Goal: Information Seeking & Learning: Learn about a topic

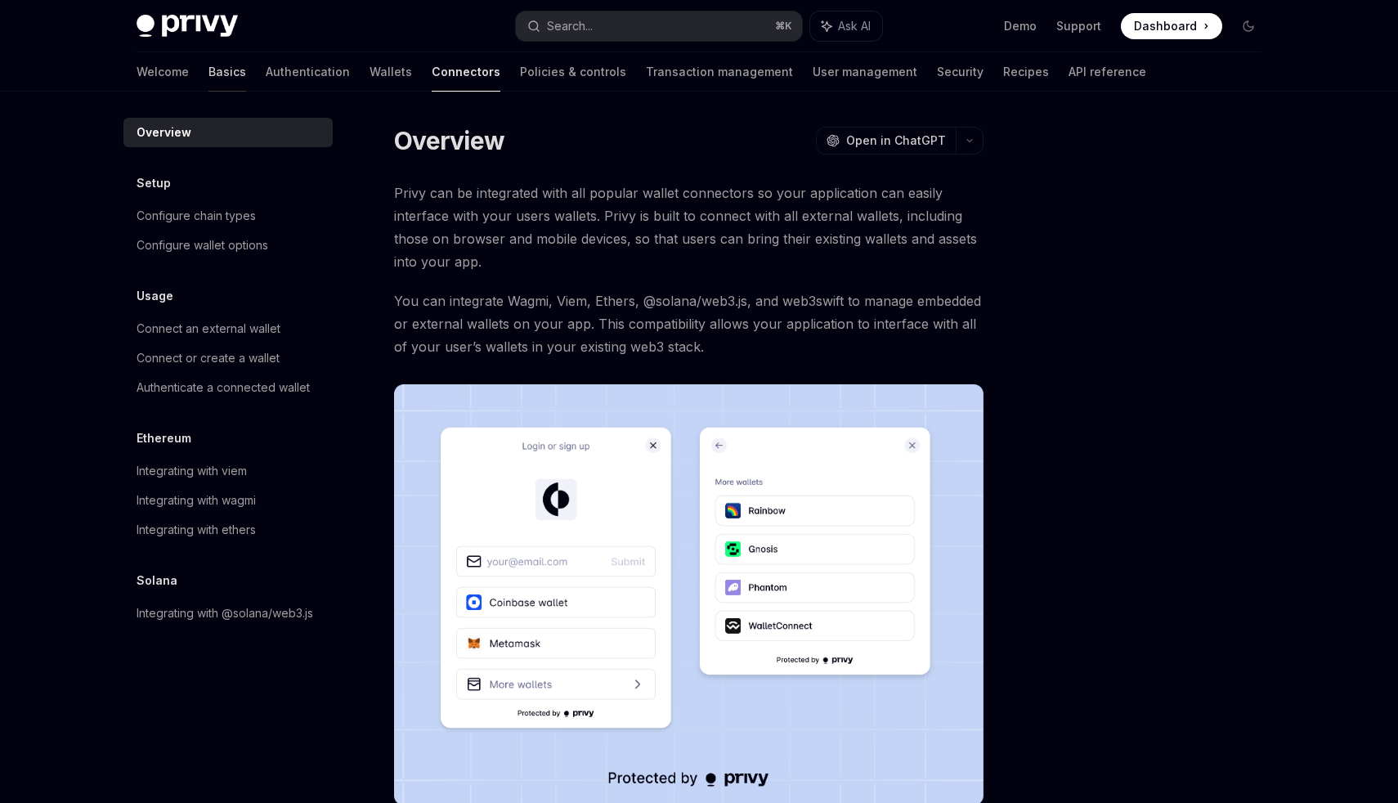
click at [208, 67] on link "Basics" at bounding box center [227, 71] width 38 height 39
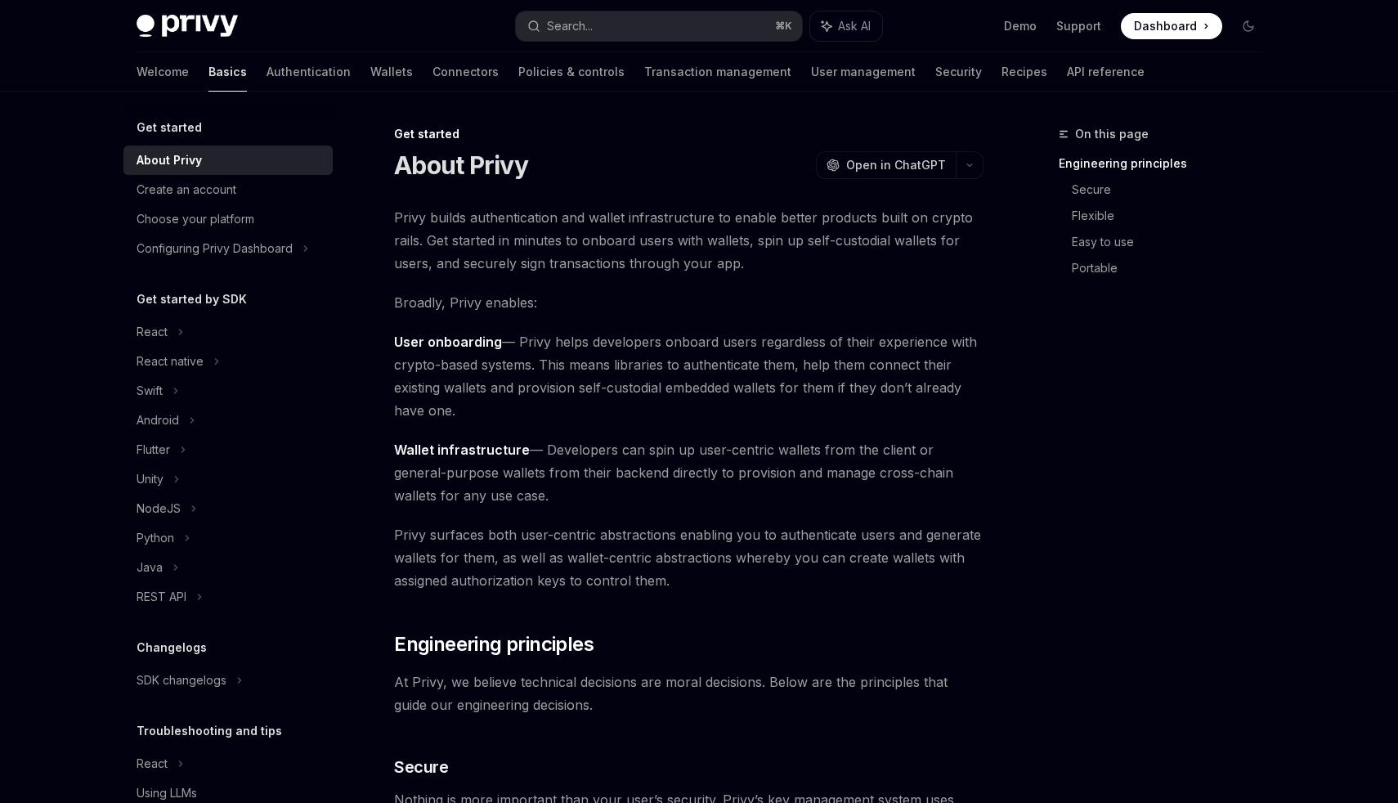
click at [173, 32] on img at bounding box center [186, 26] width 101 height 23
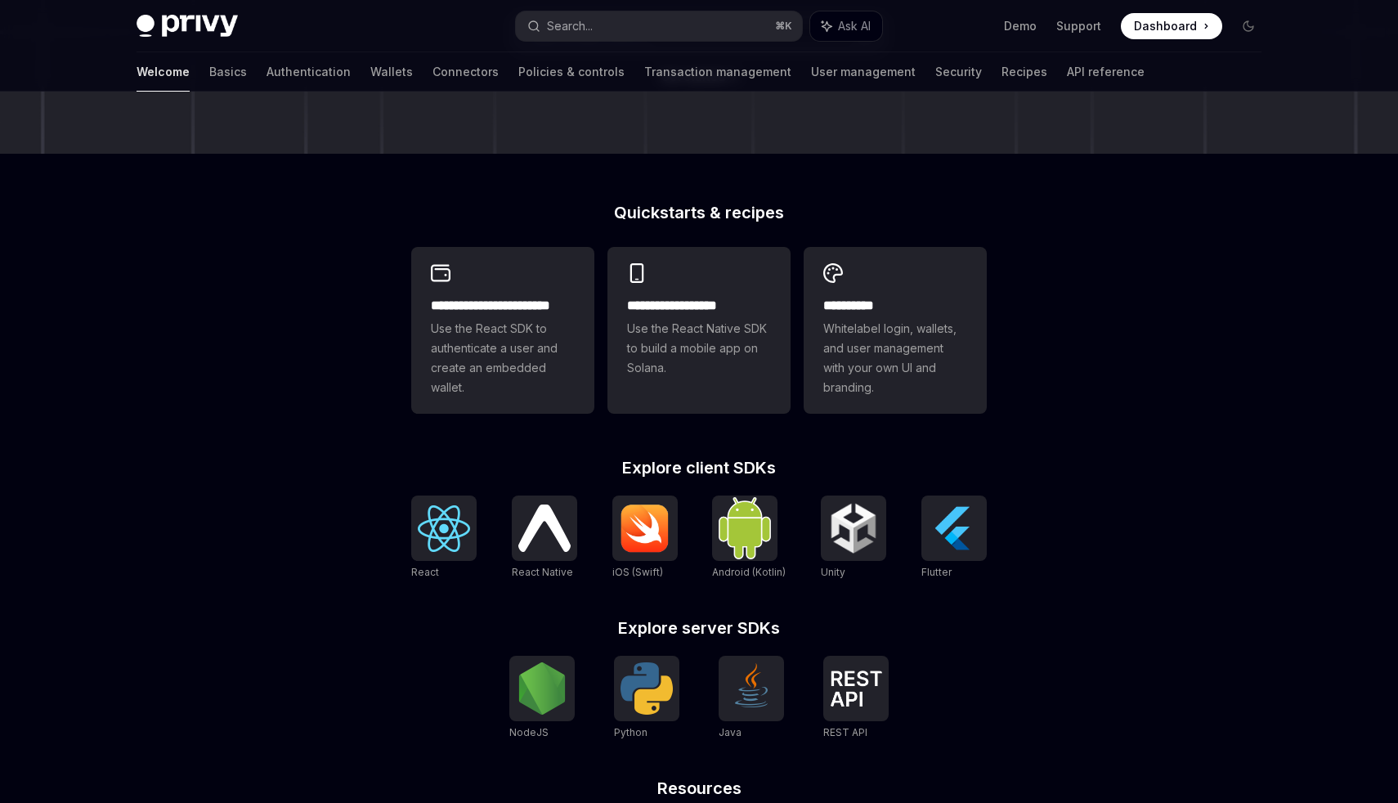
scroll to position [317, 0]
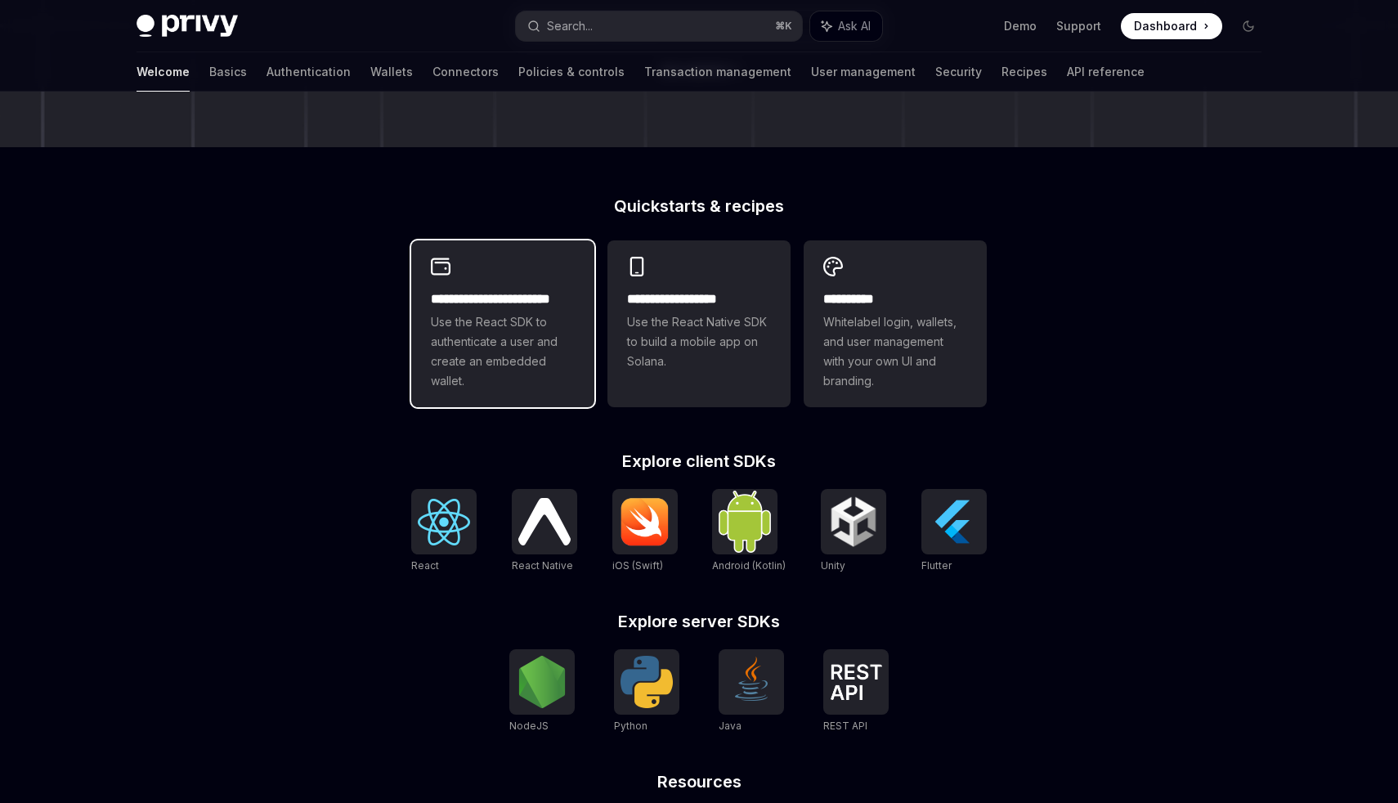
click at [508, 331] on span "Use the React SDK to authenticate a user and create an embedded wallet." at bounding box center [503, 351] width 144 height 78
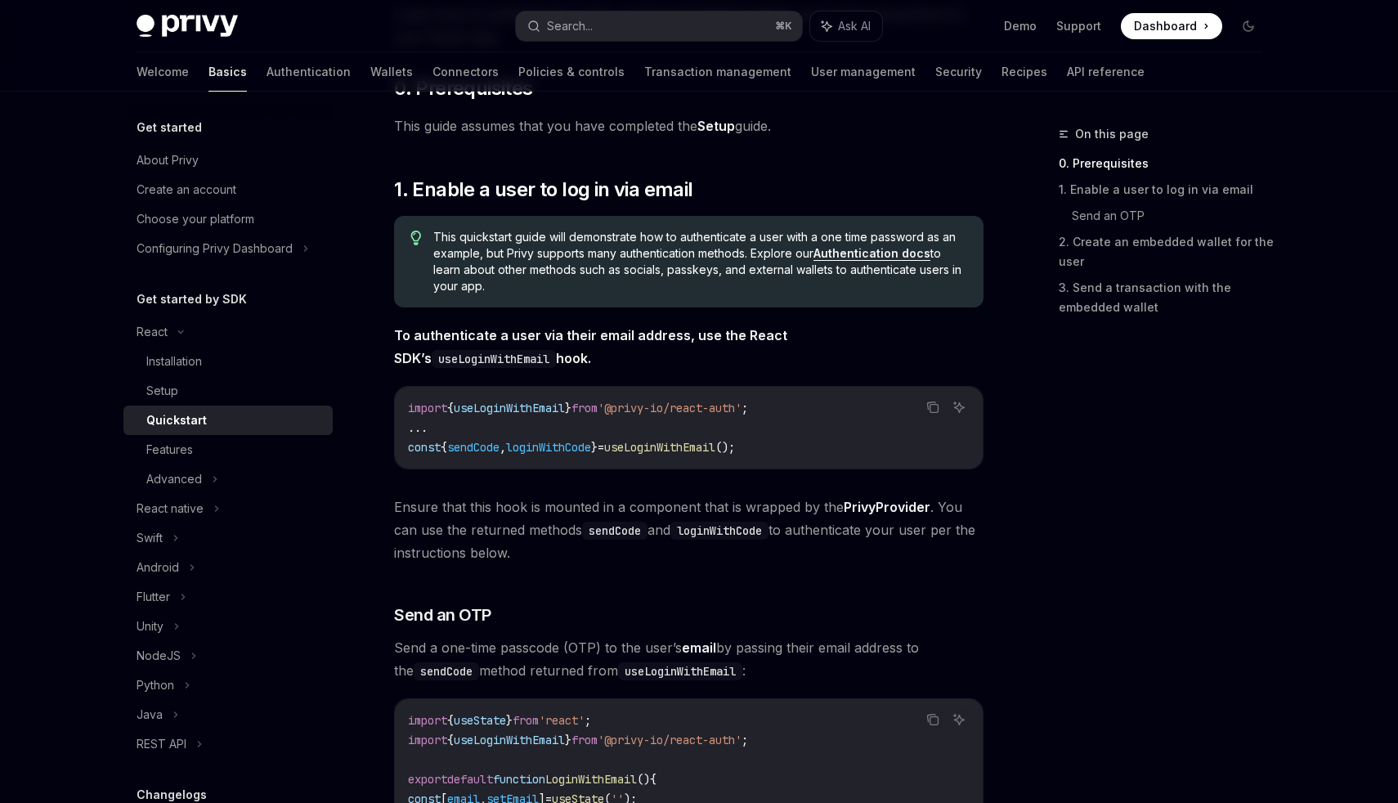
scroll to position [186, 0]
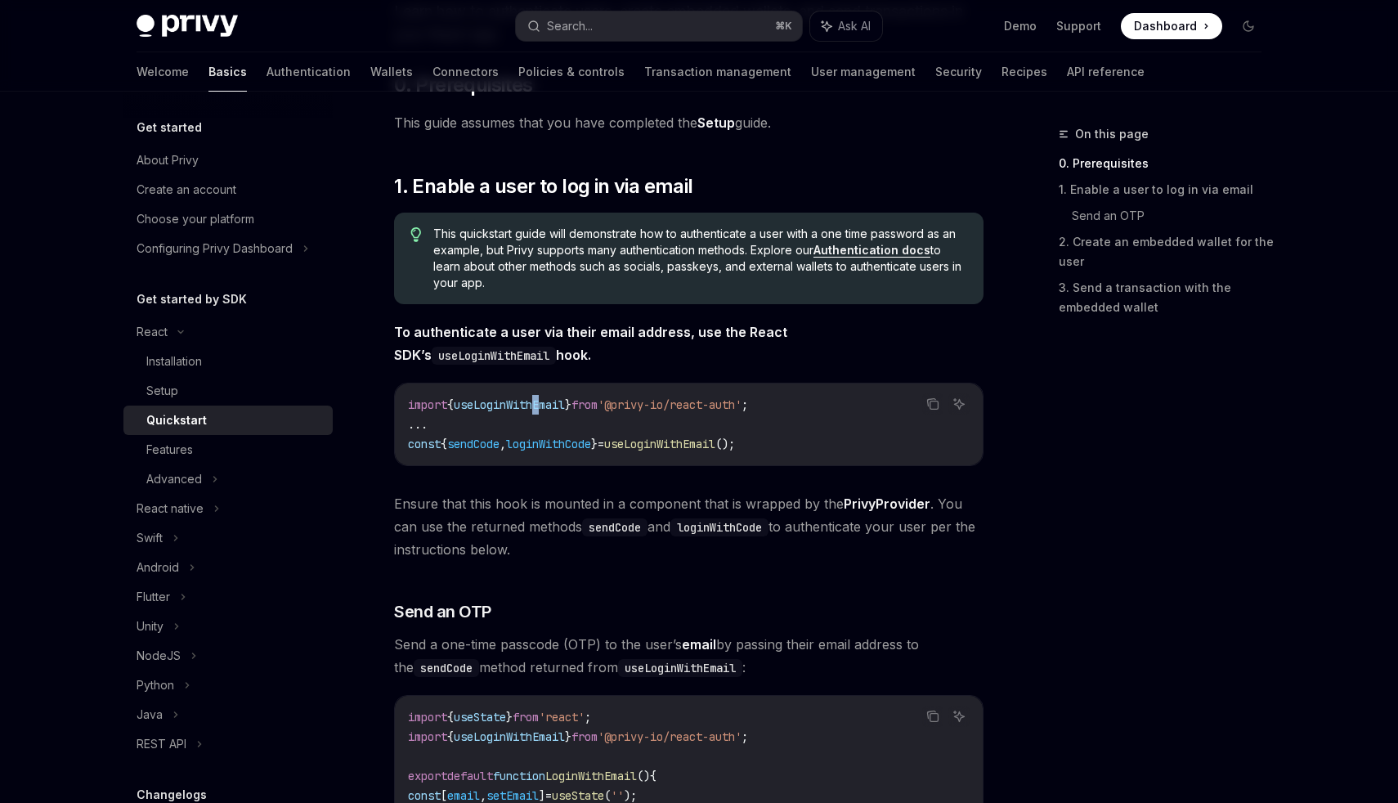
click at [548, 405] on span "useLoginWithEmail" at bounding box center [509, 404] width 111 height 15
click at [530, 450] on span "loginWithCode" at bounding box center [548, 443] width 85 height 15
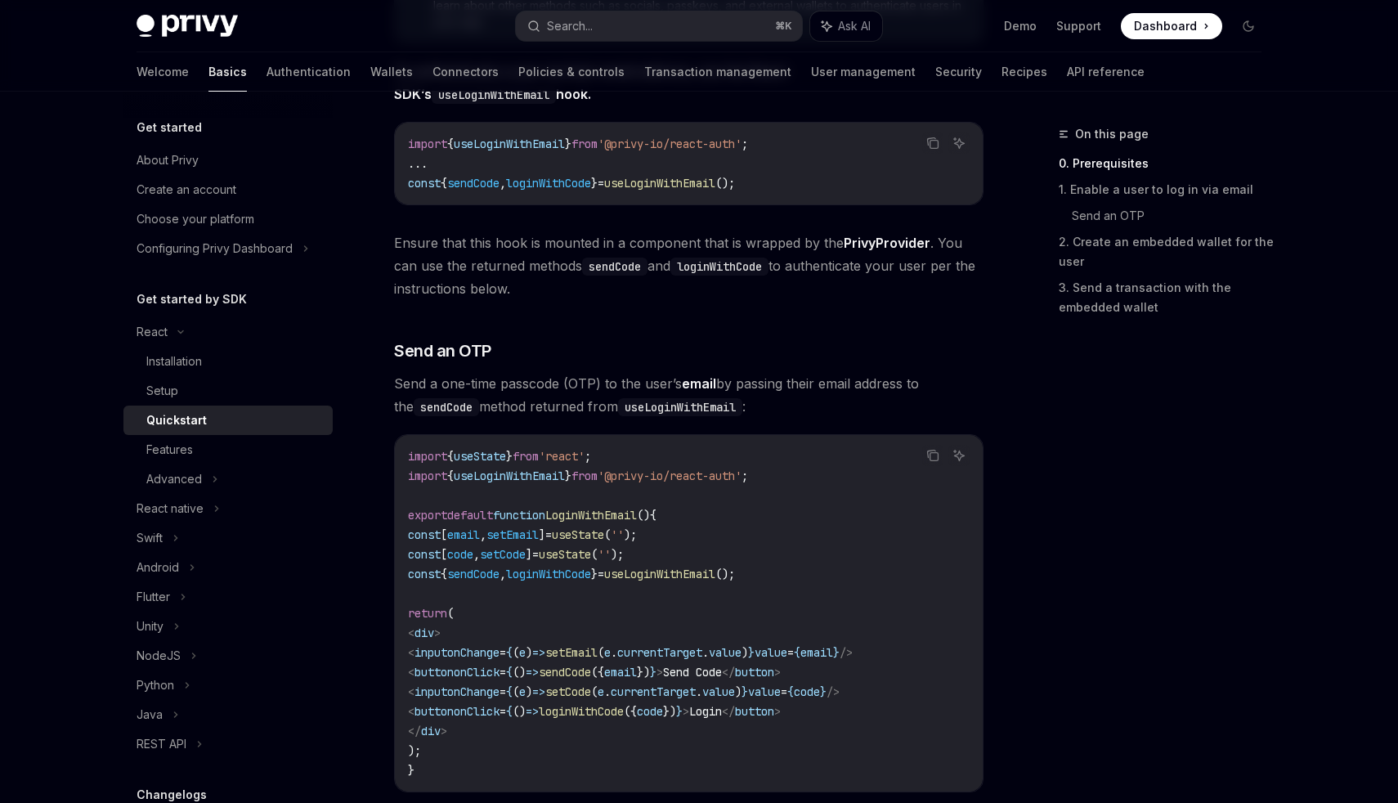
scroll to position [0, 0]
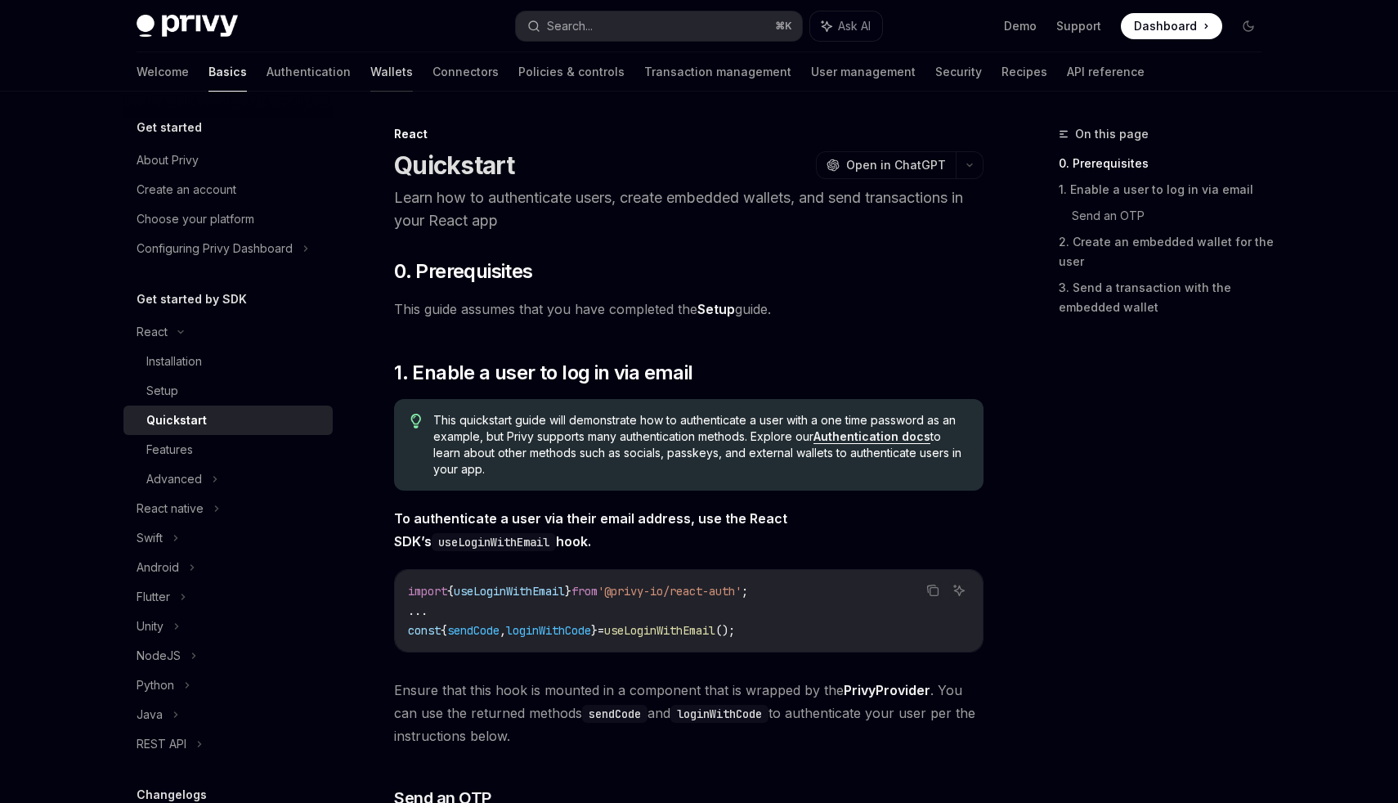
click at [370, 69] on link "Wallets" at bounding box center [391, 71] width 43 height 39
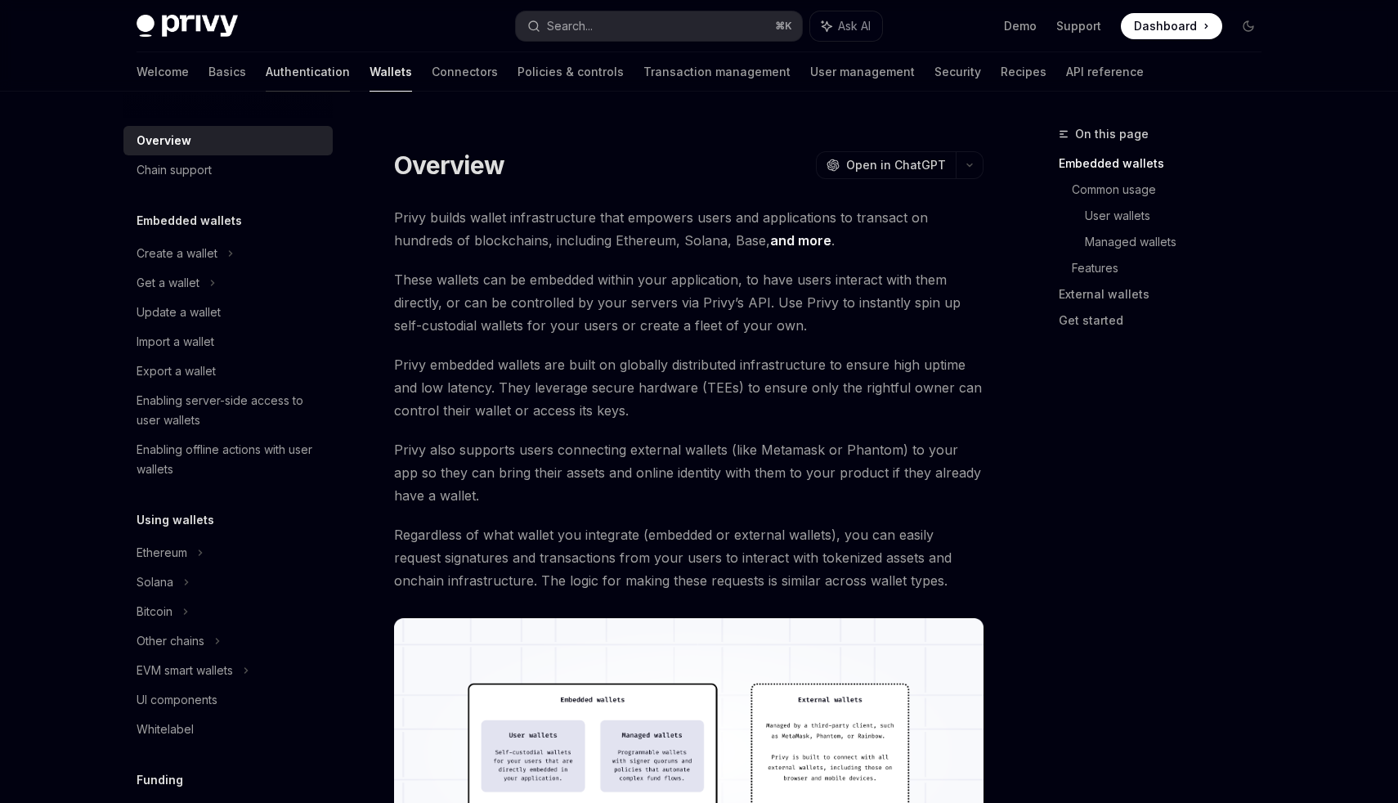
click at [266, 56] on link "Authentication" at bounding box center [308, 71] width 84 height 39
type textarea "*"
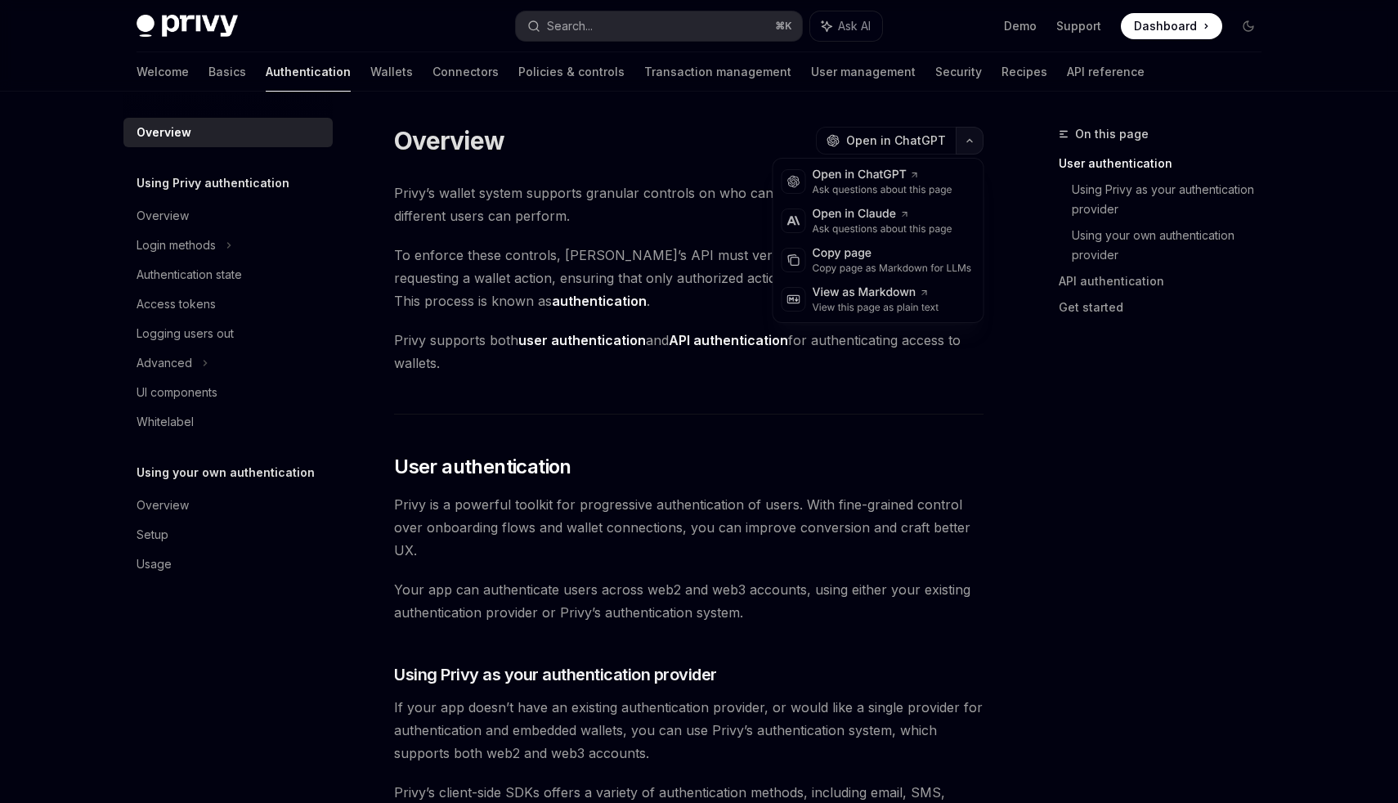
click at [965, 134] on button "button" at bounding box center [969, 141] width 28 height 28
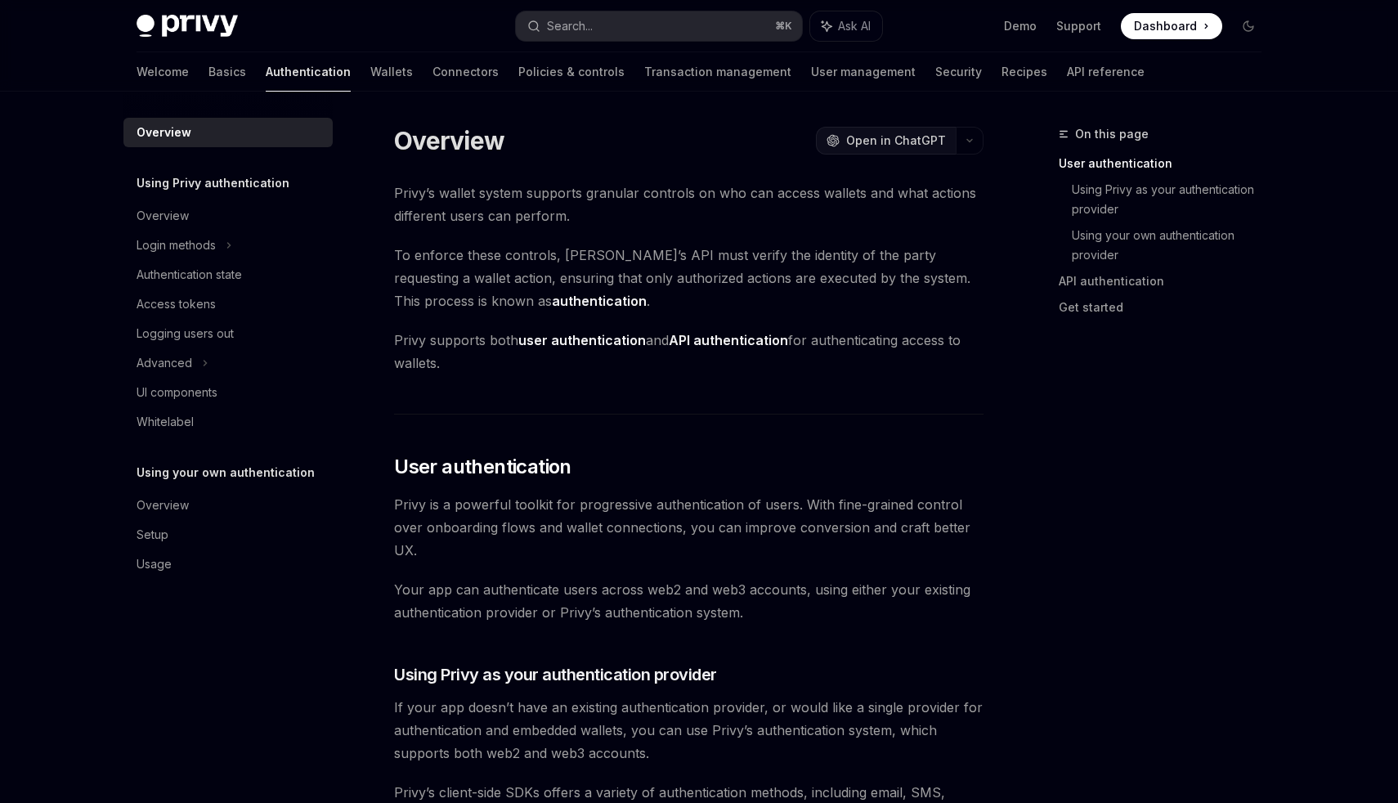
click at [911, 133] on span "Open in ChatGPT" at bounding box center [896, 140] width 100 height 16
click at [900, 145] on span "Open in ChatGPT" at bounding box center [896, 140] width 100 height 16
click at [1179, 36] on span at bounding box center [1171, 26] width 101 height 26
